Goal: Information Seeking & Learning: Compare options

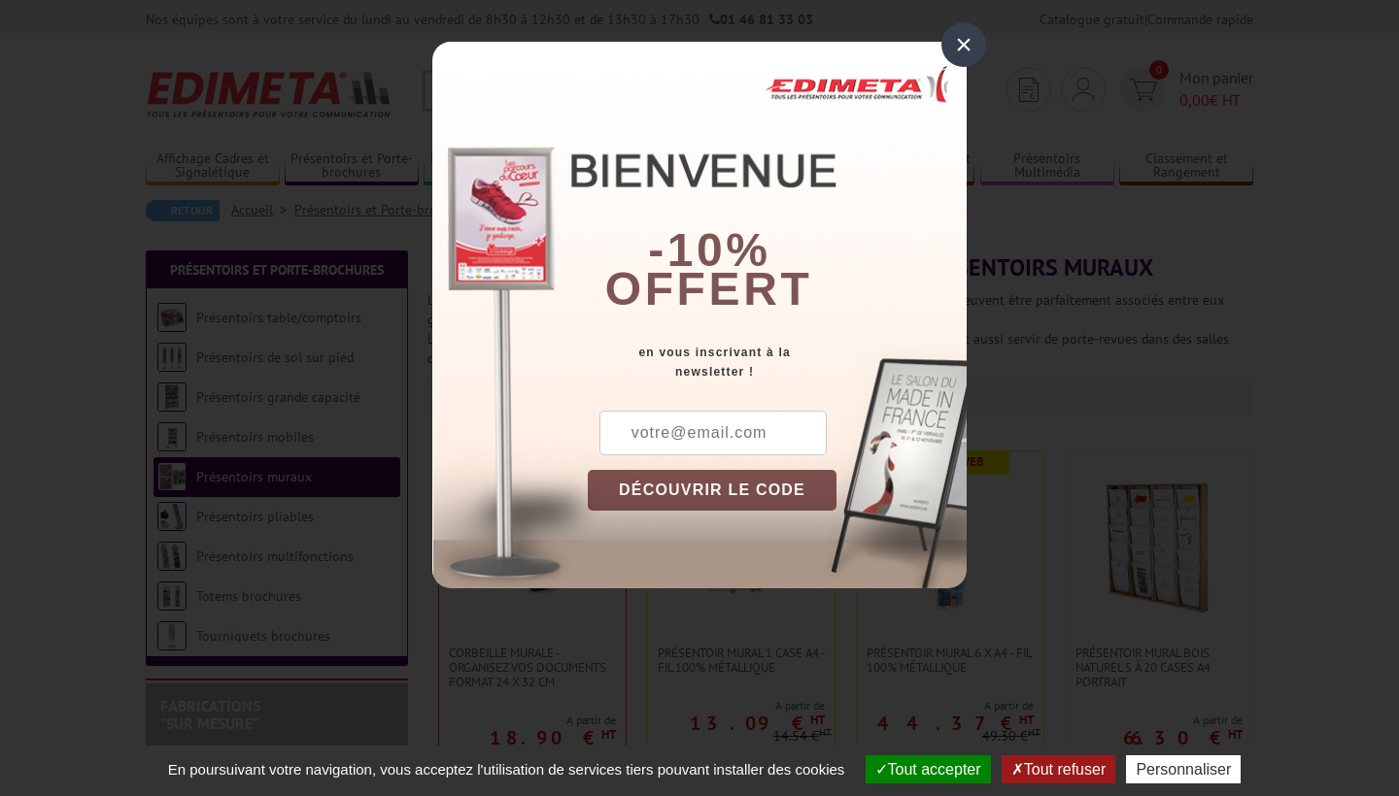
click at [968, 58] on div "×" at bounding box center [963, 44] width 45 height 45
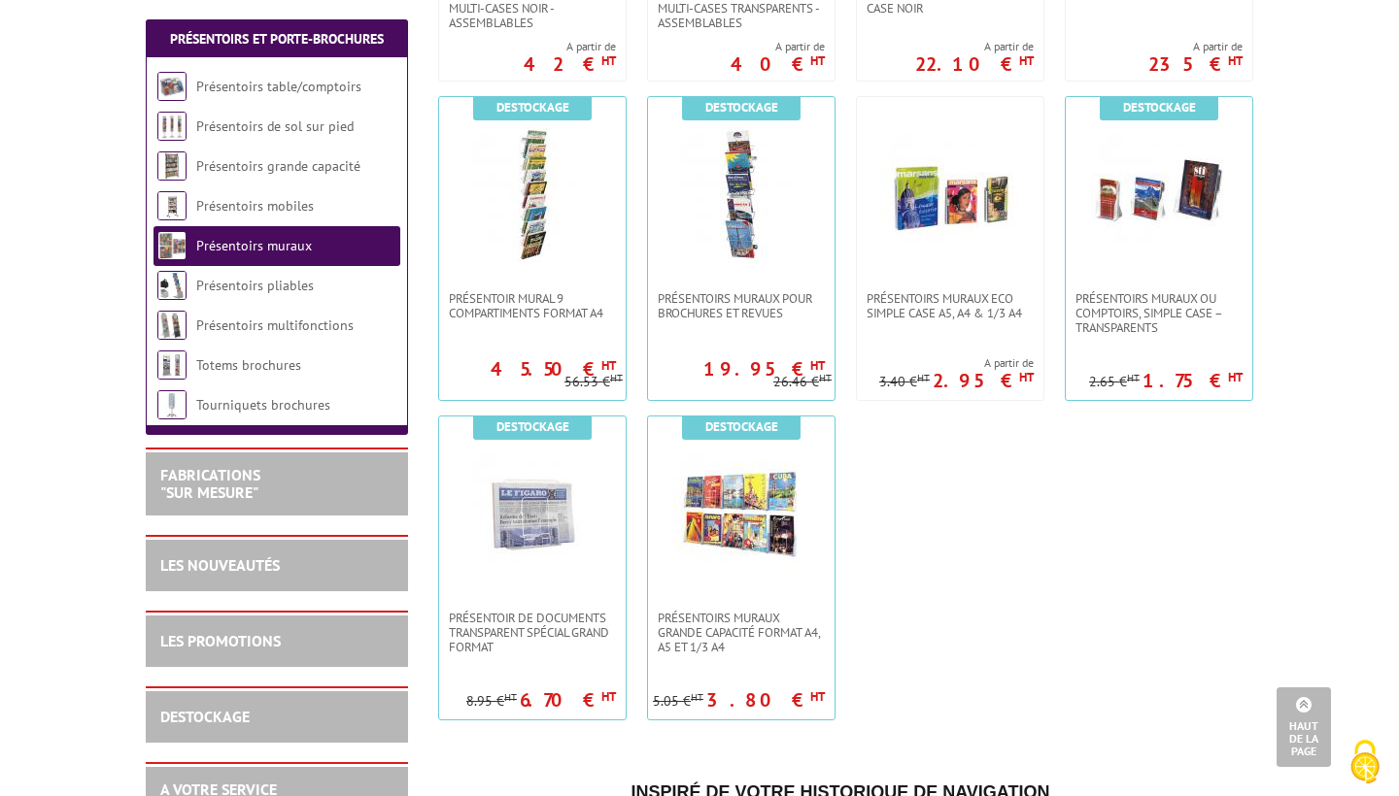
scroll to position [1295, 0]
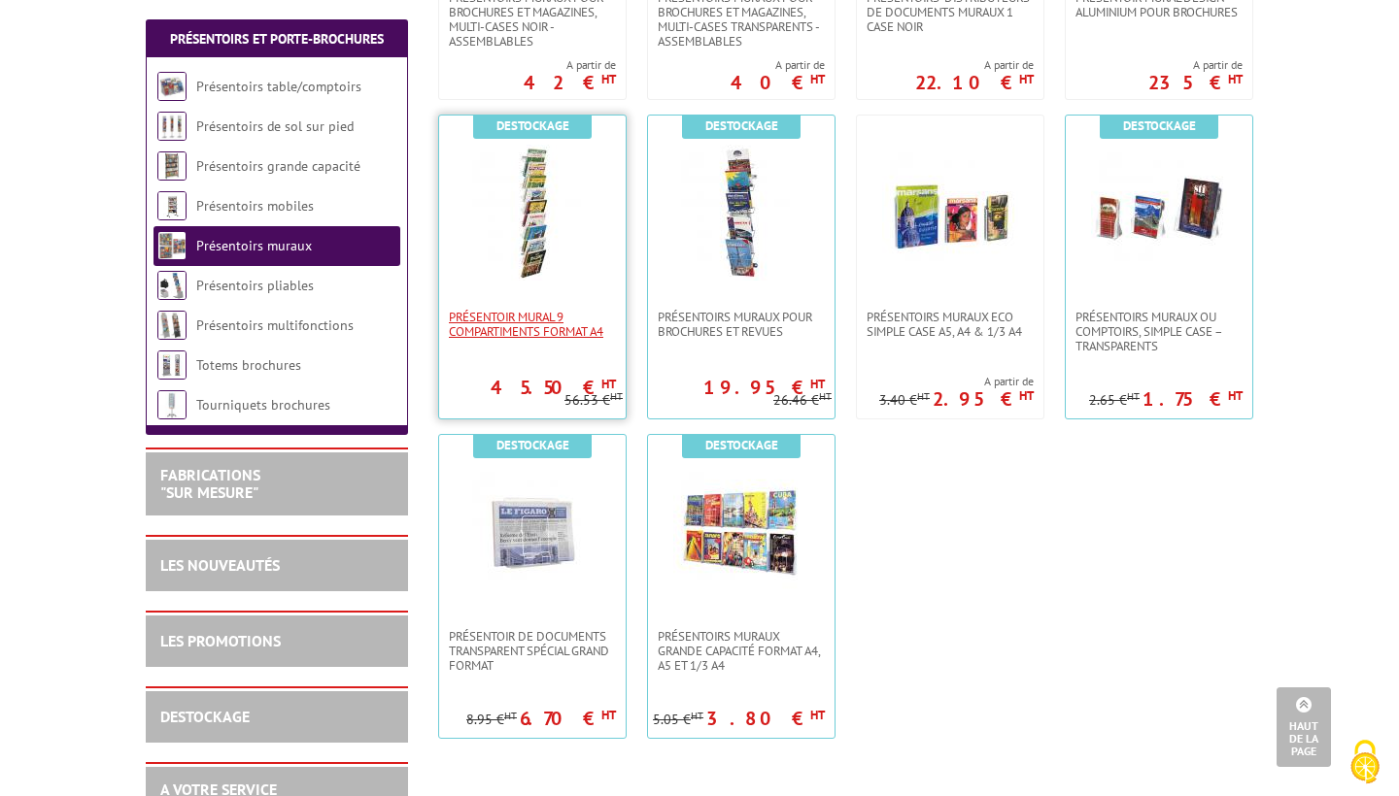
click at [544, 325] on span "PRÉSENTOIR MURAL 9 COMPARTIMENTS FORMAT A4" at bounding box center [532, 324] width 167 height 29
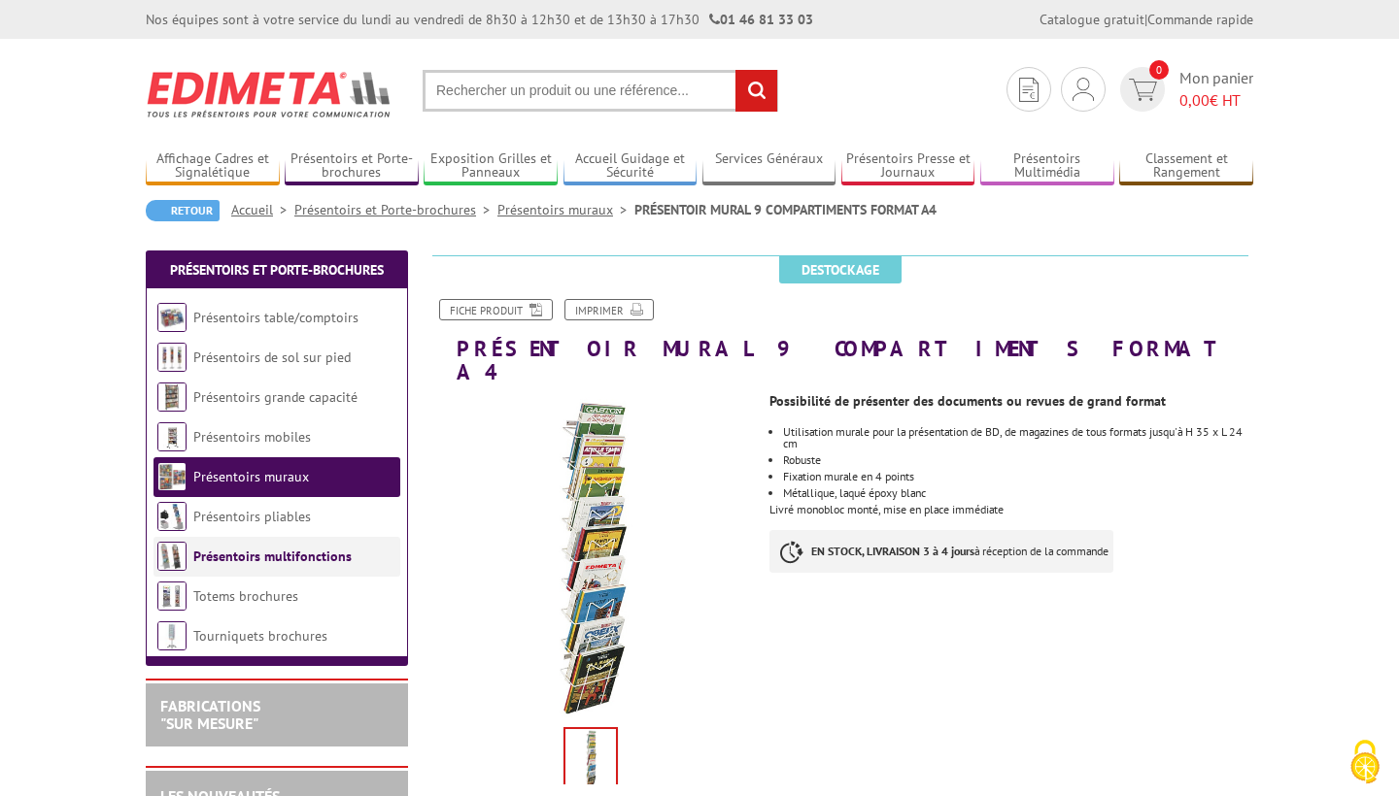
click at [254, 555] on link "Présentoirs multifonctions" at bounding box center [272, 556] width 158 height 17
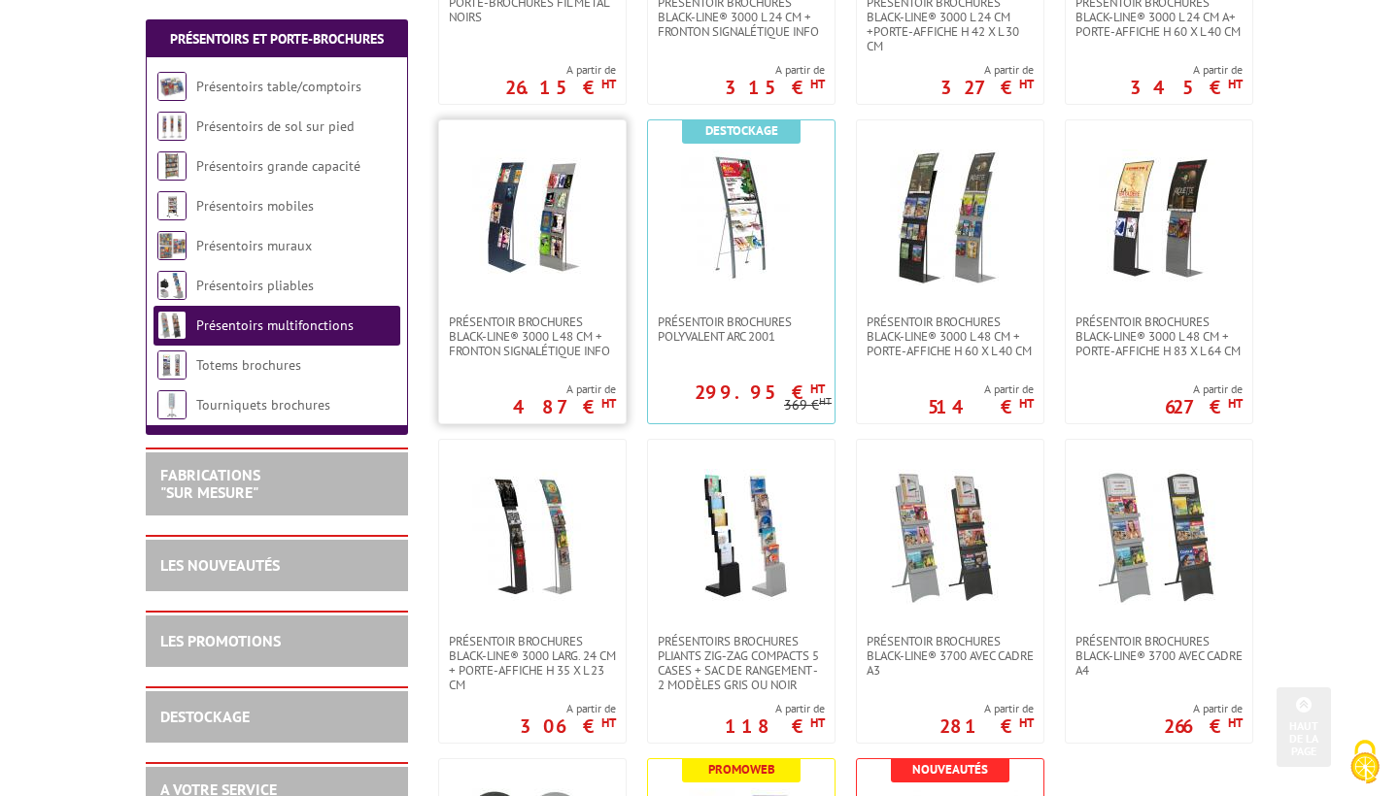
scroll to position [791, 0]
